Goal: Use online tool/utility: Utilize a website feature to perform a specific function

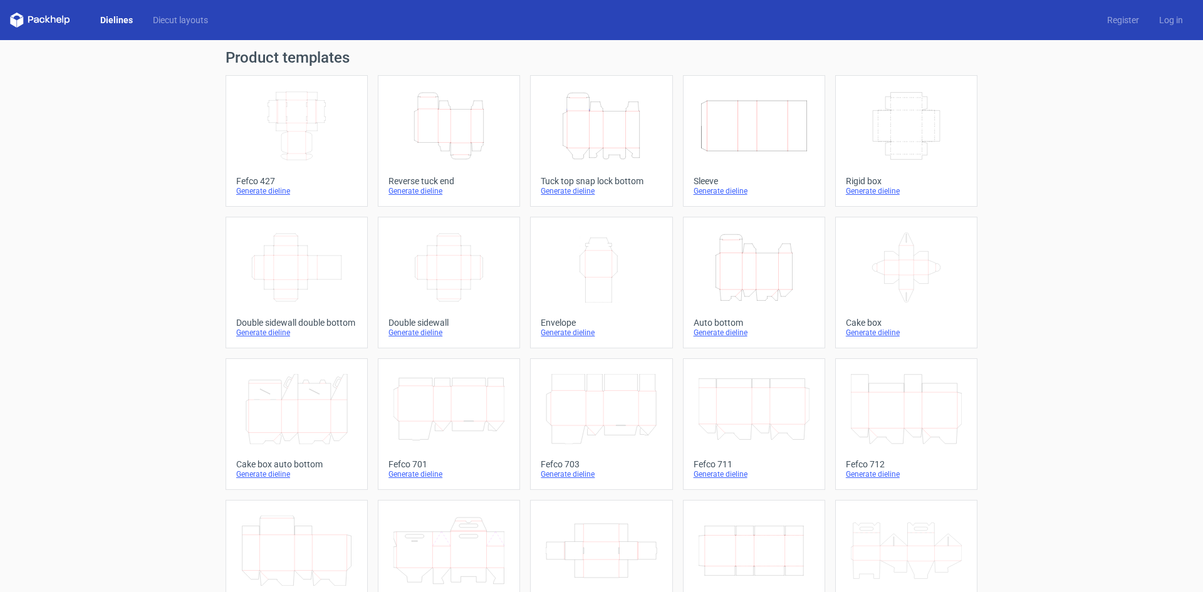
click at [446, 130] on icon "Height Depth Width" at bounding box center [449, 126] width 111 height 70
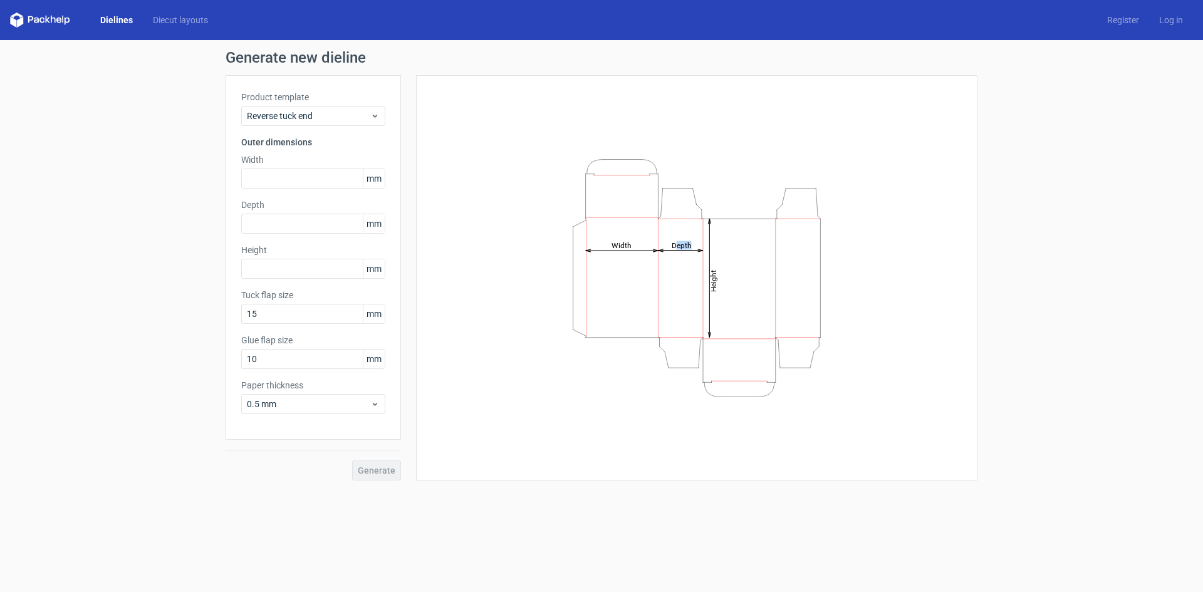
drag, startPoint x: 568, startPoint y: 149, endPoint x: 659, endPoint y: 219, distance: 114.9
click at [659, 219] on div "Height Depth Width" at bounding box center [697, 278] width 530 height 374
click at [519, 218] on icon "Height Depth Width" at bounding box center [697, 278] width 376 height 251
click at [291, 177] on input "text" at bounding box center [313, 179] width 144 height 20
click at [138, 264] on div "Generate new dieline Product template Reverse tuck end Outer dimensions Width m…" at bounding box center [601, 265] width 1203 height 451
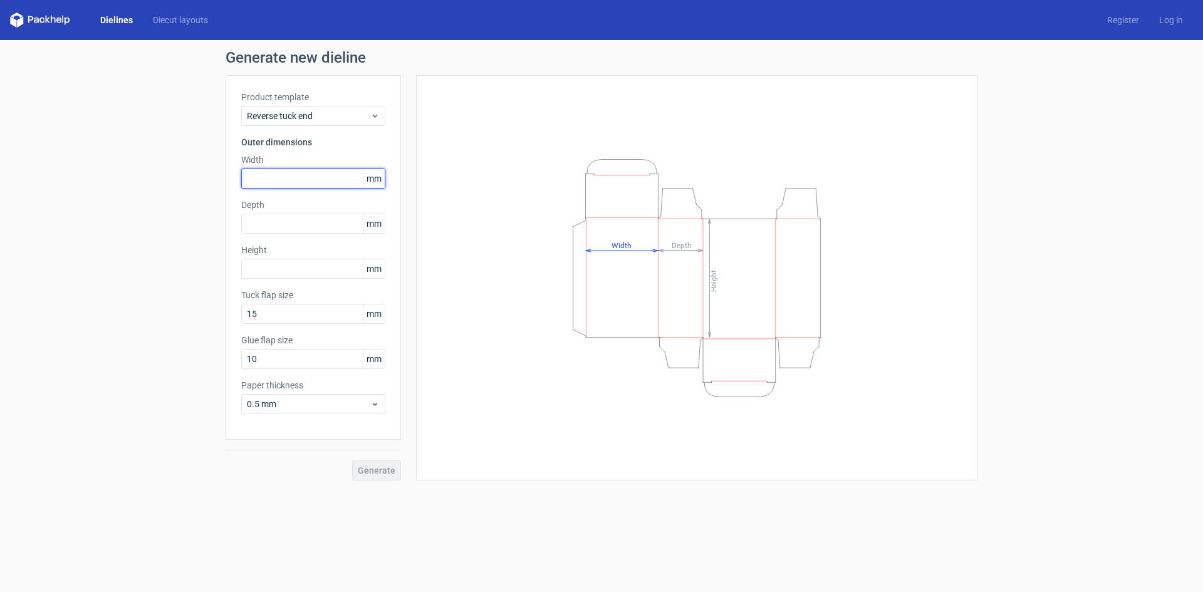
click at [277, 179] on input "text" at bounding box center [313, 179] width 144 height 20
type input "40"
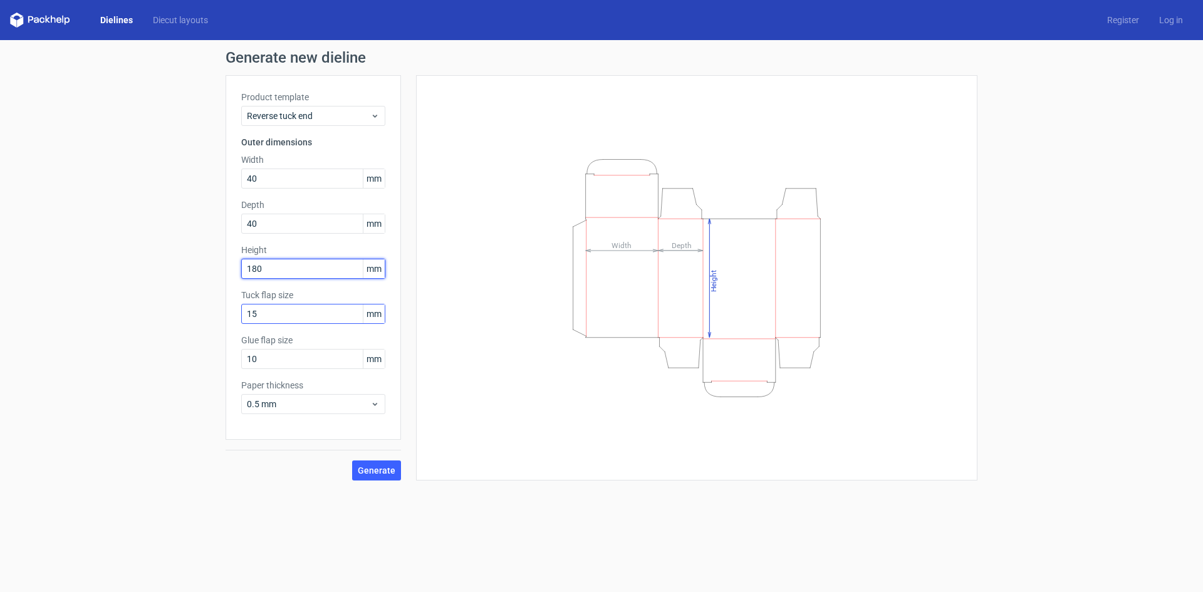
type input "180"
drag, startPoint x: 286, startPoint y: 316, endPoint x: 221, endPoint y: 325, distance: 65.7
click at [224, 325] on div "Generate new dieline Product template Reverse tuck end Outer dimensions Width 4…" at bounding box center [601, 265] width 1203 height 451
type input "40"
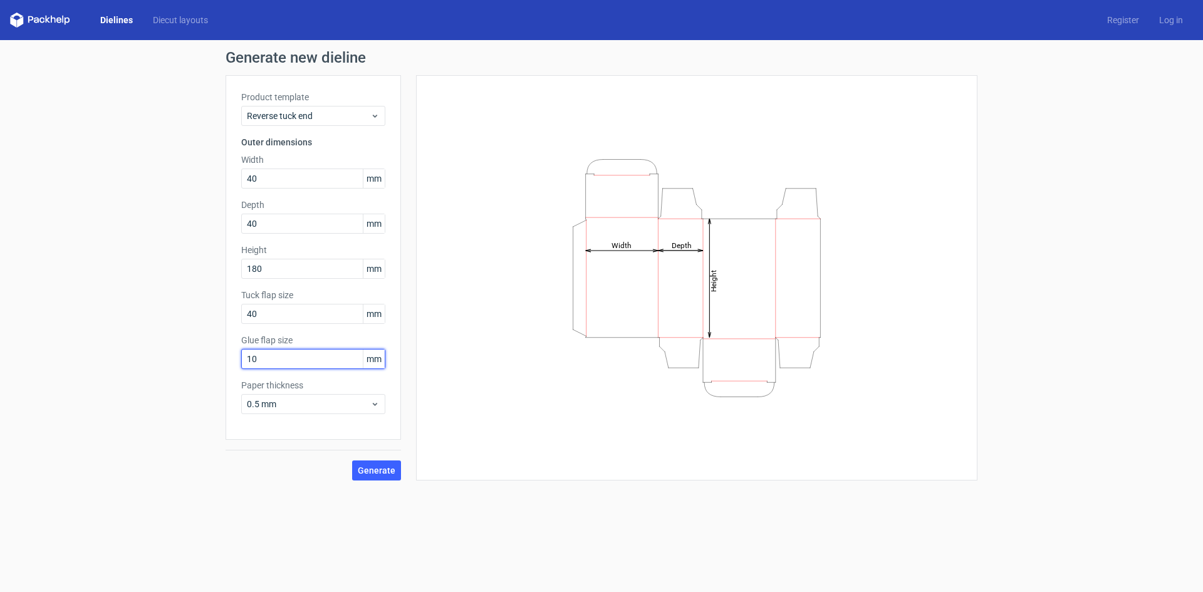
drag, startPoint x: 265, startPoint y: 364, endPoint x: 234, endPoint y: 370, distance: 31.5
click at [236, 369] on div "Product template Reverse tuck end Outer dimensions Width 40 mm Depth 40 mm Heig…" at bounding box center [313, 257] width 175 height 365
type input "20"
click at [315, 407] on span "0.5 mm" at bounding box center [308, 404] width 123 height 13
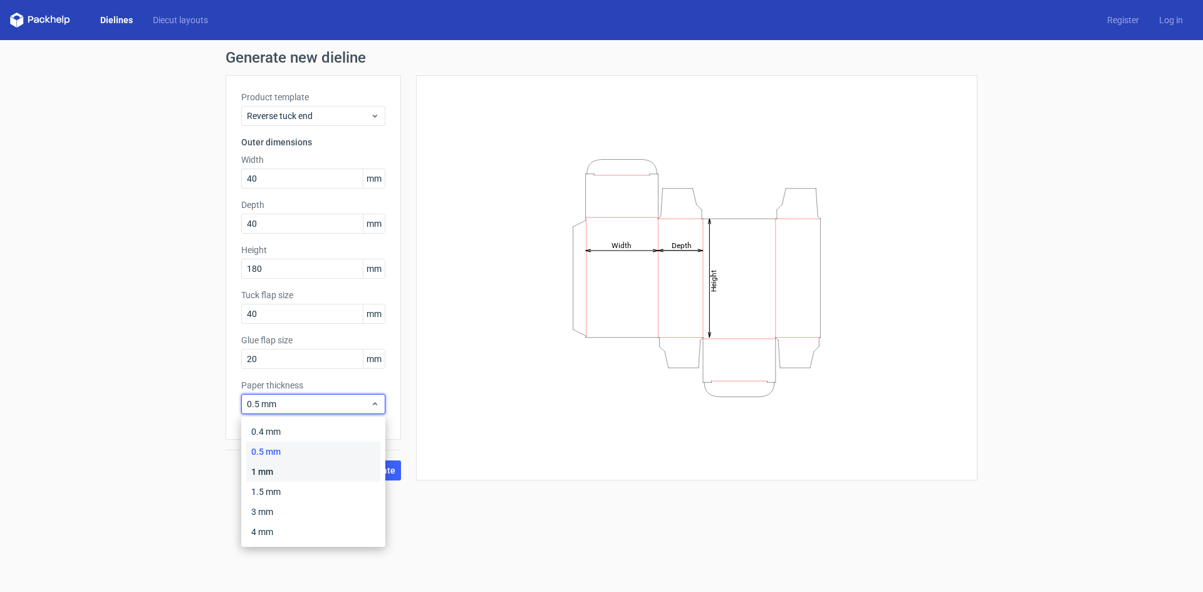
click at [285, 474] on div "1 mm" at bounding box center [313, 472] width 134 height 20
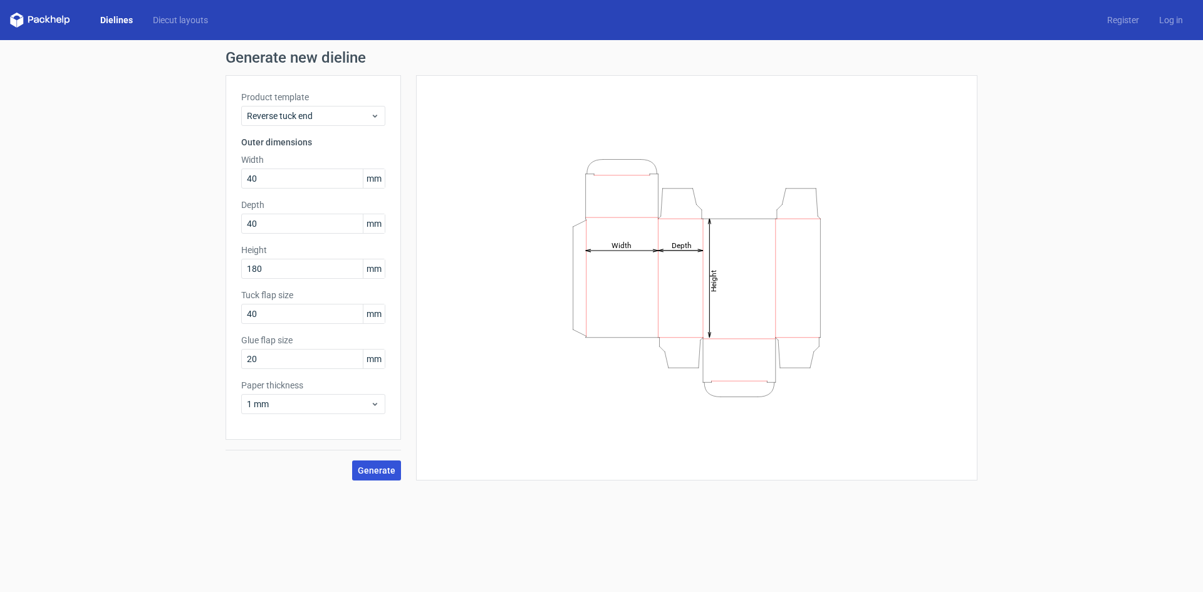
click at [394, 477] on button "Generate" at bounding box center [376, 471] width 49 height 20
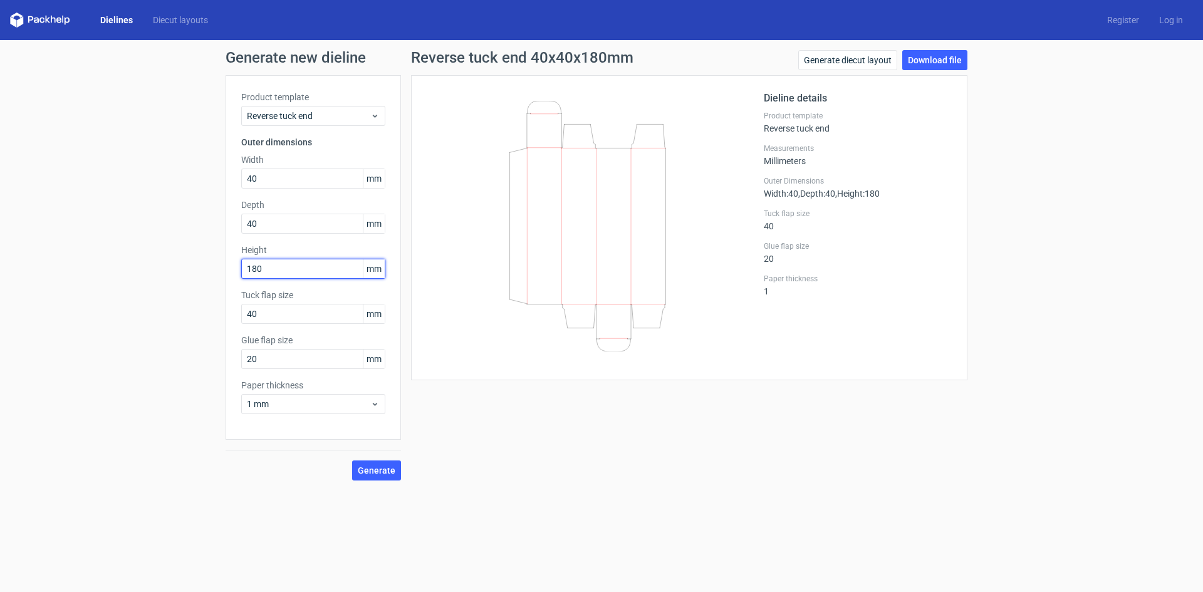
drag, startPoint x: 278, startPoint y: 265, endPoint x: 231, endPoint y: 274, distance: 47.2
click at [232, 274] on div "Product template Reverse tuck end Outer dimensions Width 40 mm Depth 40 mm Heig…" at bounding box center [313, 257] width 175 height 365
type input "100"
click at [387, 473] on span "Generate" at bounding box center [377, 470] width 38 height 9
drag, startPoint x: 261, startPoint y: 362, endPoint x: 229, endPoint y: 366, distance: 31.6
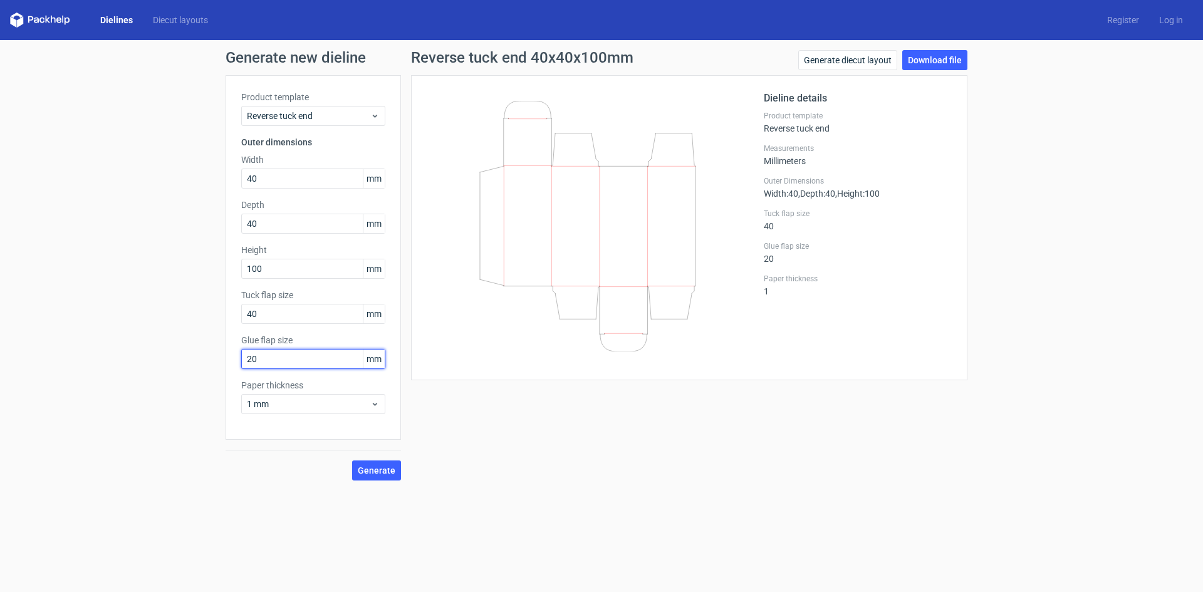
click at [229, 366] on div "Product template Reverse tuck end Outer dimensions Width 40 mm Depth 40 mm Heig…" at bounding box center [313, 257] width 175 height 365
type input "15"
click at [352, 461] on button "Generate" at bounding box center [376, 471] width 49 height 20
click at [566, 236] on icon at bounding box center [588, 226] width 302 height 251
click at [179, 21] on link "Diecut layouts" at bounding box center [180, 20] width 75 height 13
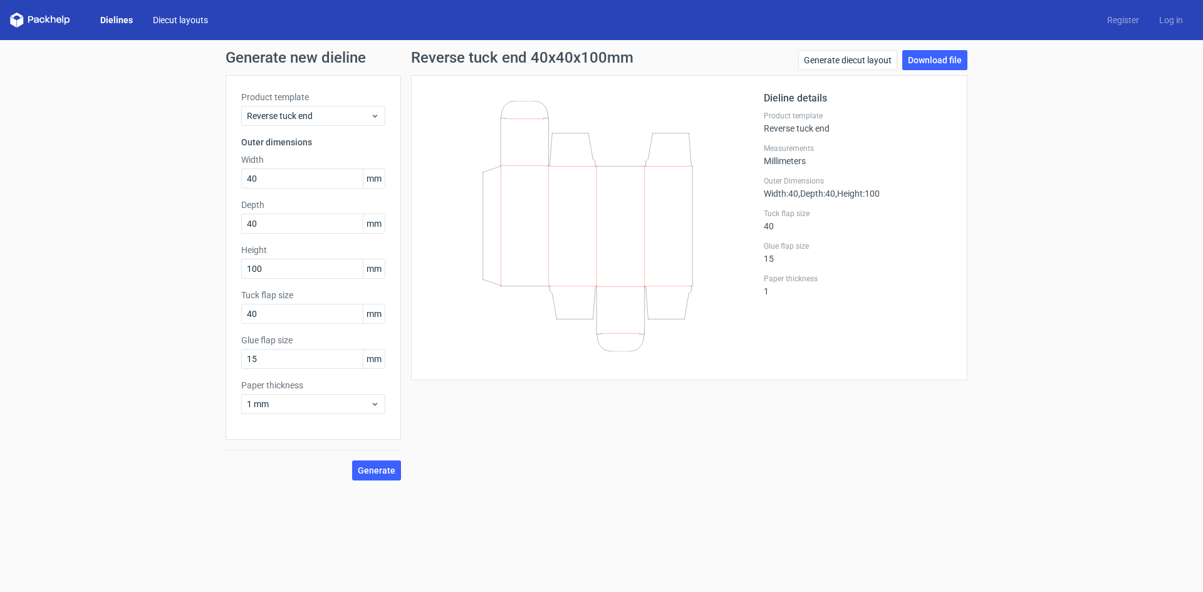
click at [171, 18] on link "Diecut layouts" at bounding box center [180, 20] width 75 height 13
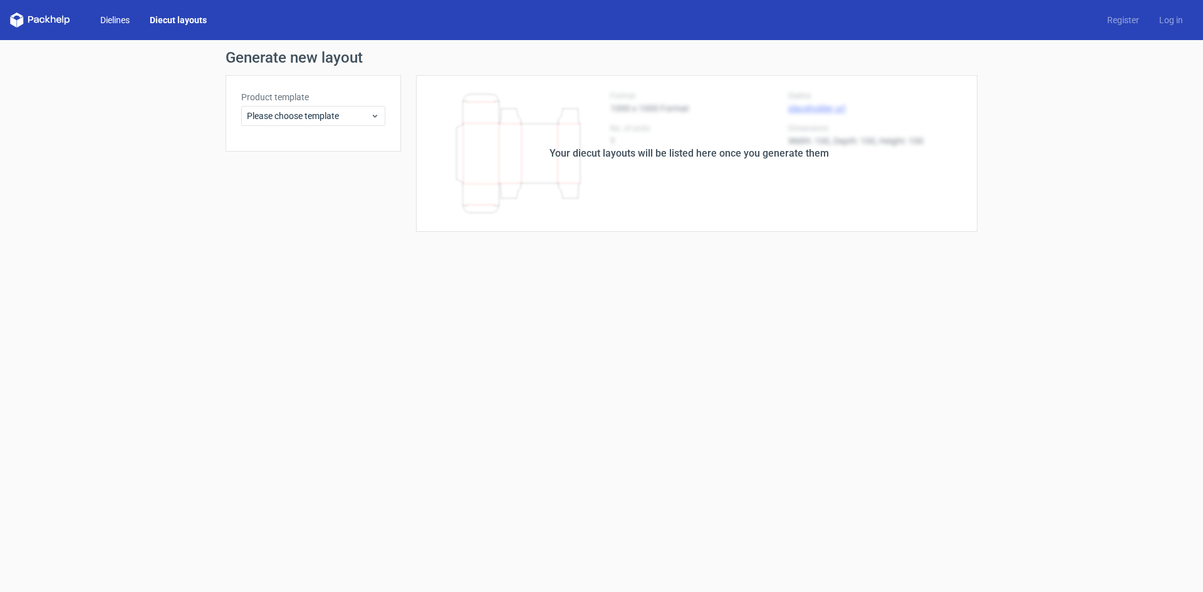
click at [113, 16] on link "Dielines" at bounding box center [115, 20] width 50 height 13
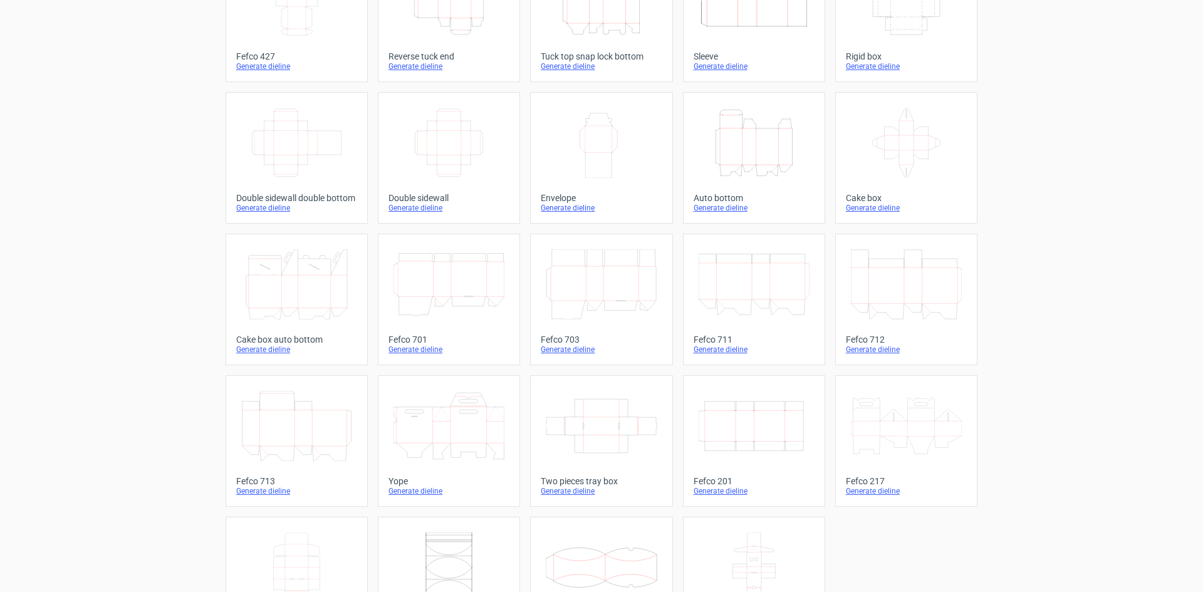
scroll to position [125, 0]
click at [755, 427] on icon "Width Depth Height" at bounding box center [754, 425] width 111 height 70
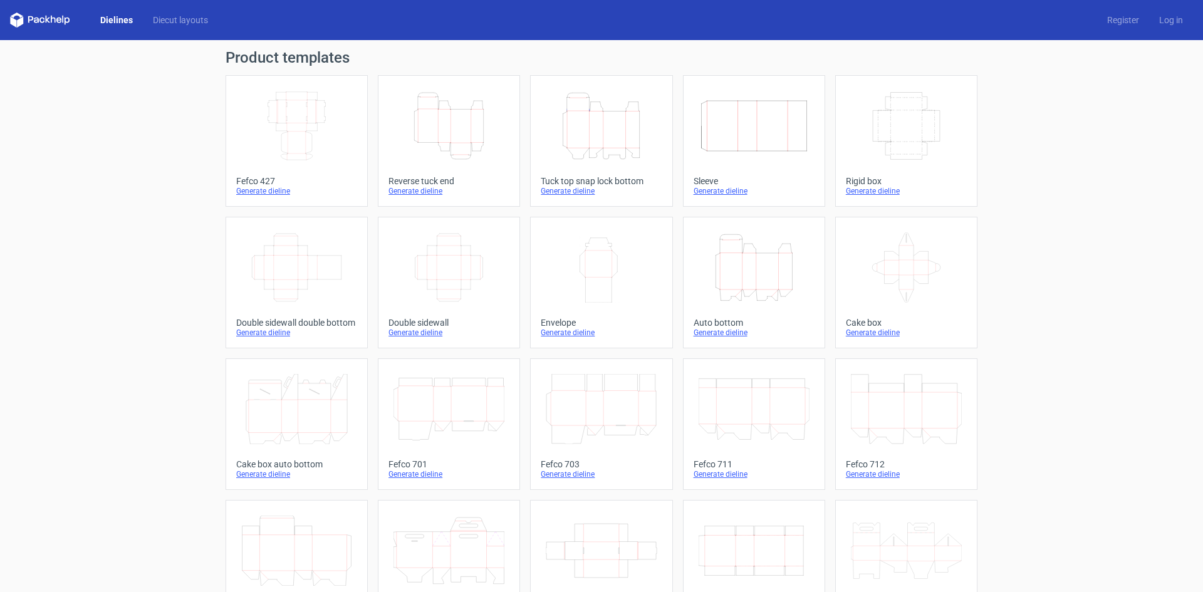
click at [456, 120] on icon "Height Depth Width" at bounding box center [449, 126] width 111 height 70
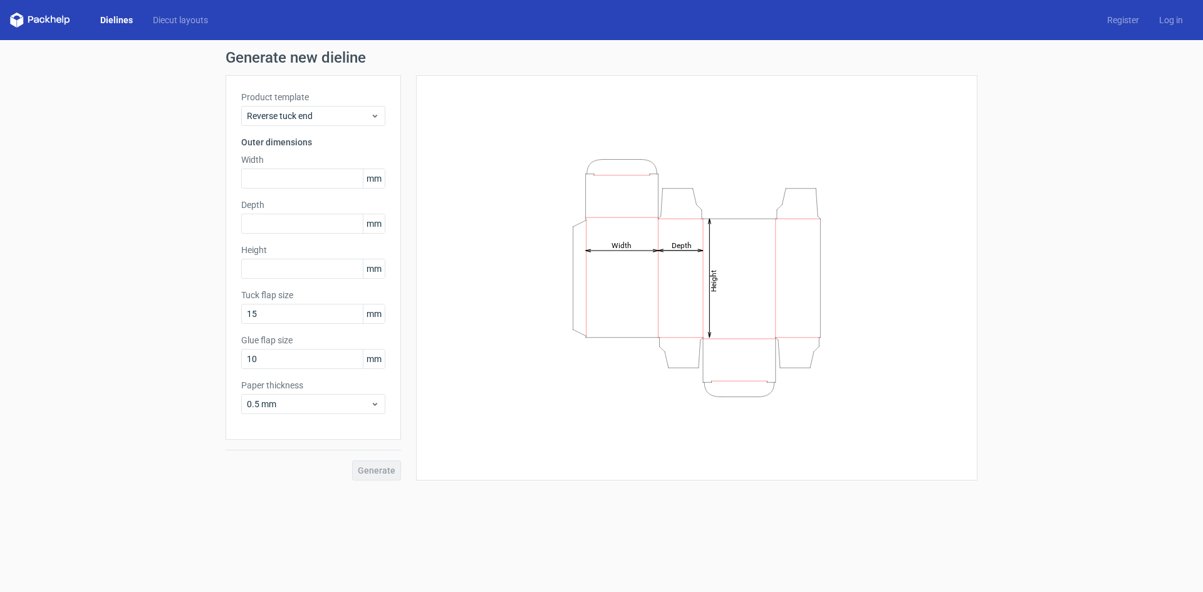
click at [493, 202] on div "Height Depth Width" at bounding box center [697, 278] width 530 height 374
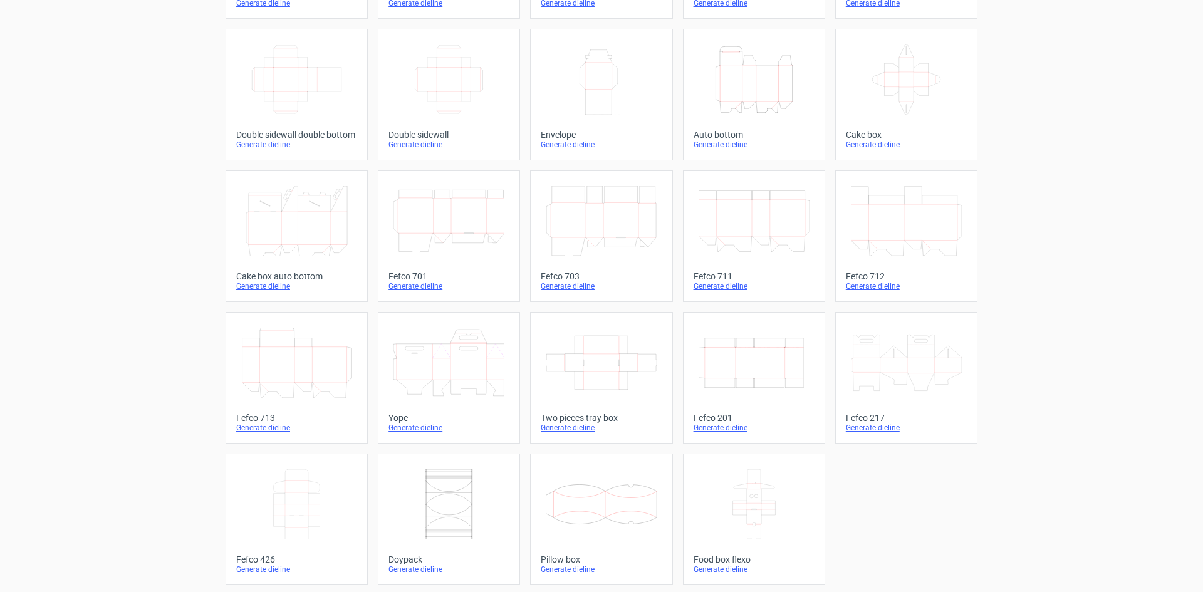
scroll to position [191, 0]
click at [297, 375] on icon at bounding box center [296, 360] width 111 height 70
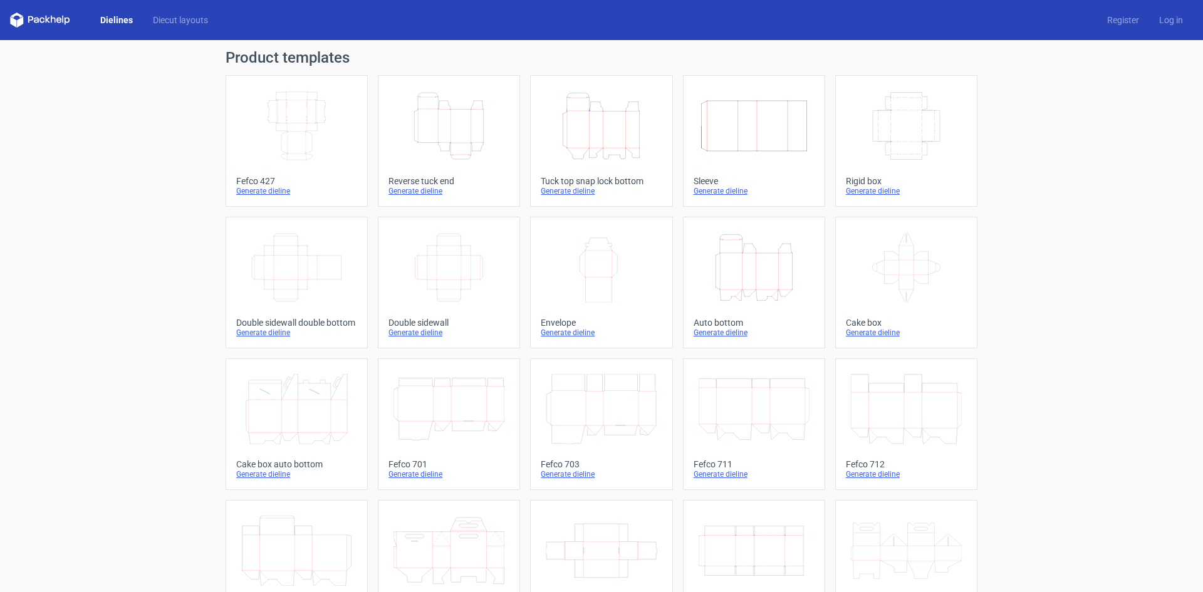
click at [165, 12] on div "Dielines Diecut layouts Register Log in" at bounding box center [601, 20] width 1203 height 40
click at [167, 22] on link "Diecut layouts" at bounding box center [180, 20] width 75 height 13
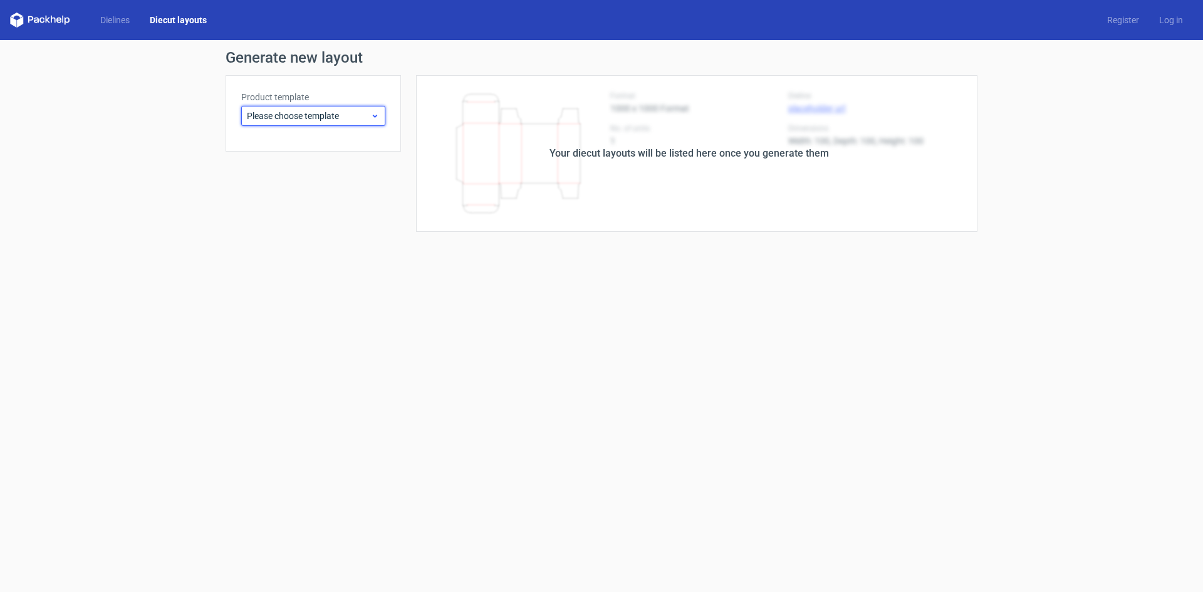
click at [288, 108] on div "Please choose template" at bounding box center [313, 116] width 144 height 20
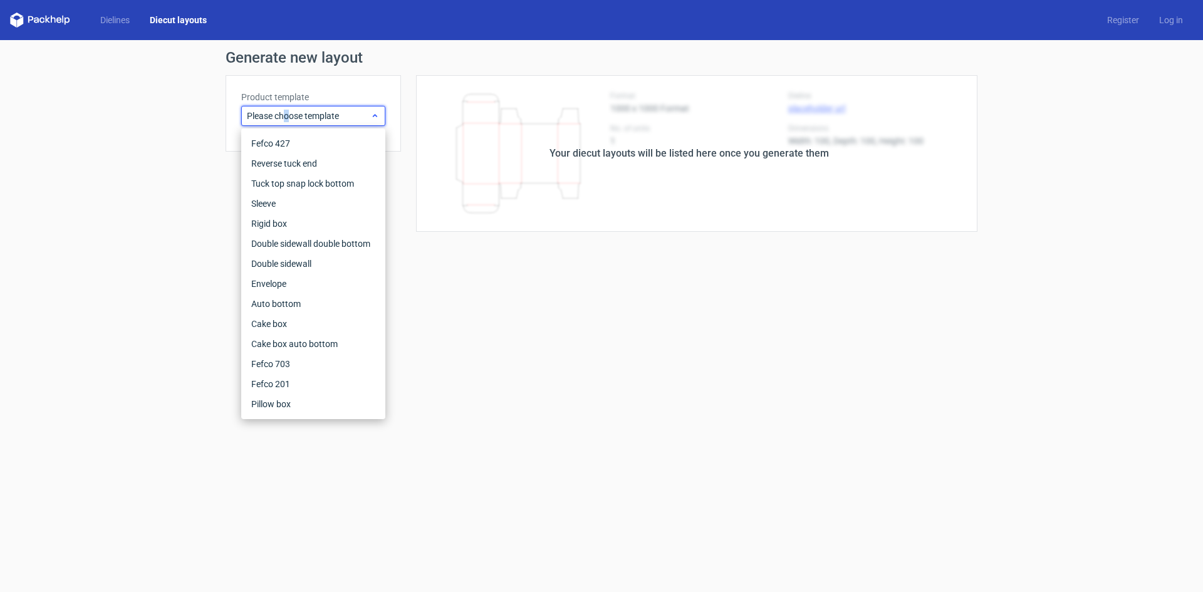
click at [284, 120] on span "Please choose template" at bounding box center [308, 116] width 123 height 13
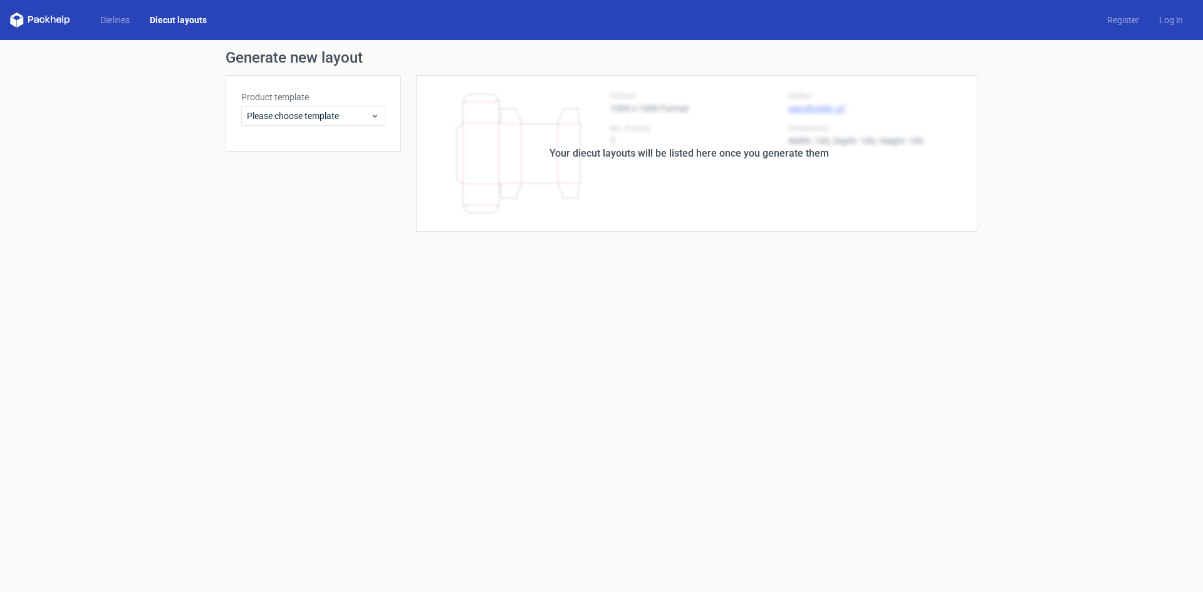
click at [34, 127] on div "Generate new layout Product template Please choose template Your diecut layouts…" at bounding box center [601, 141] width 1203 height 202
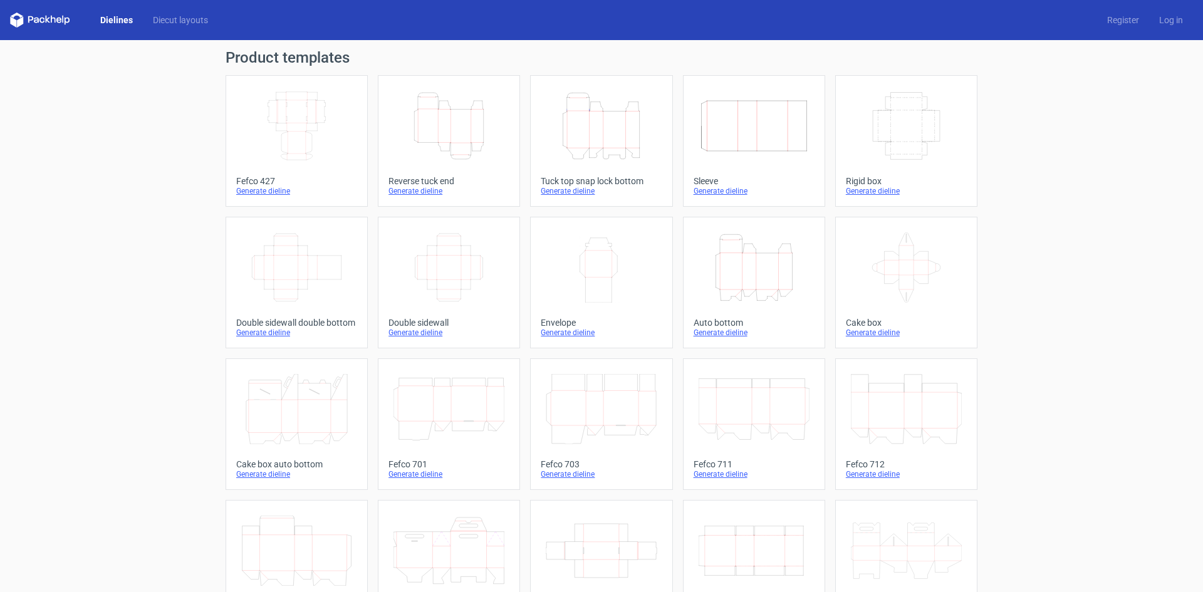
click at [108, 146] on div "Product templates Width Depth Height Fefco 427 Generate dieline Height Depth Wi…" at bounding box center [601, 411] width 1203 height 743
